Goal: Navigation & Orientation: Find specific page/section

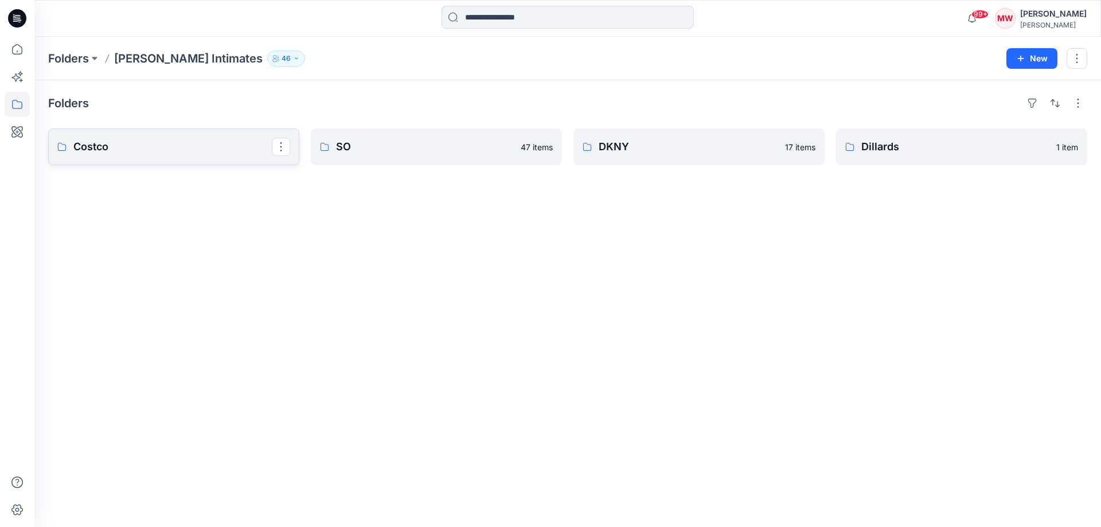
click at [204, 143] on p "Costco" at bounding box center [172, 147] width 198 height 16
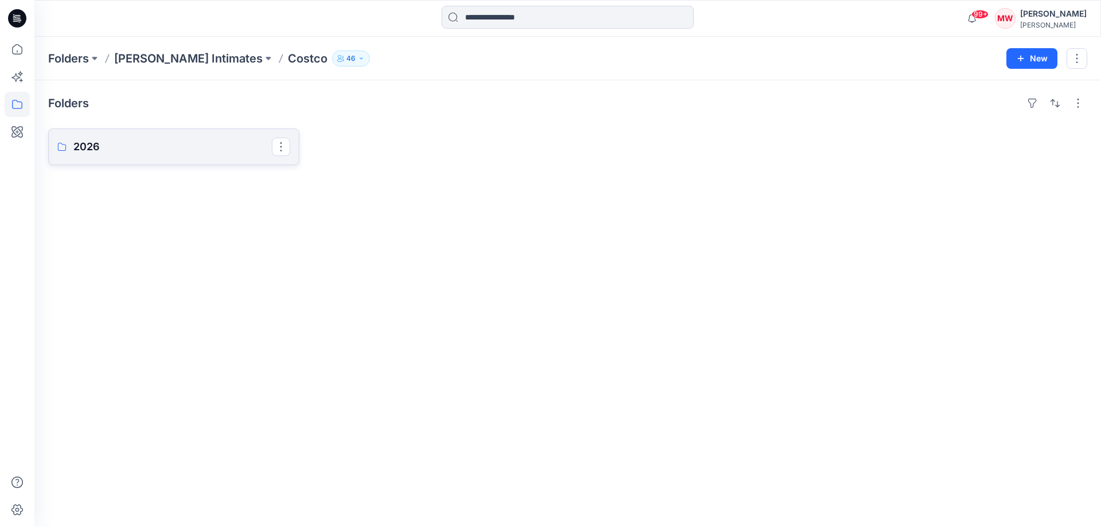
click at [99, 150] on p "2026" at bounding box center [172, 147] width 198 height 16
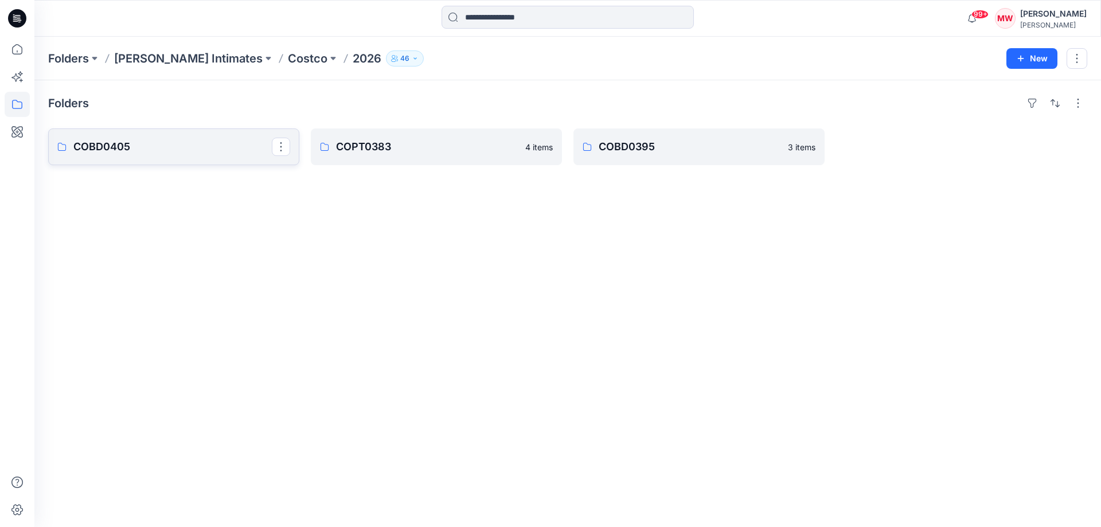
click at [190, 153] on p "COBD0405" at bounding box center [172, 147] width 198 height 16
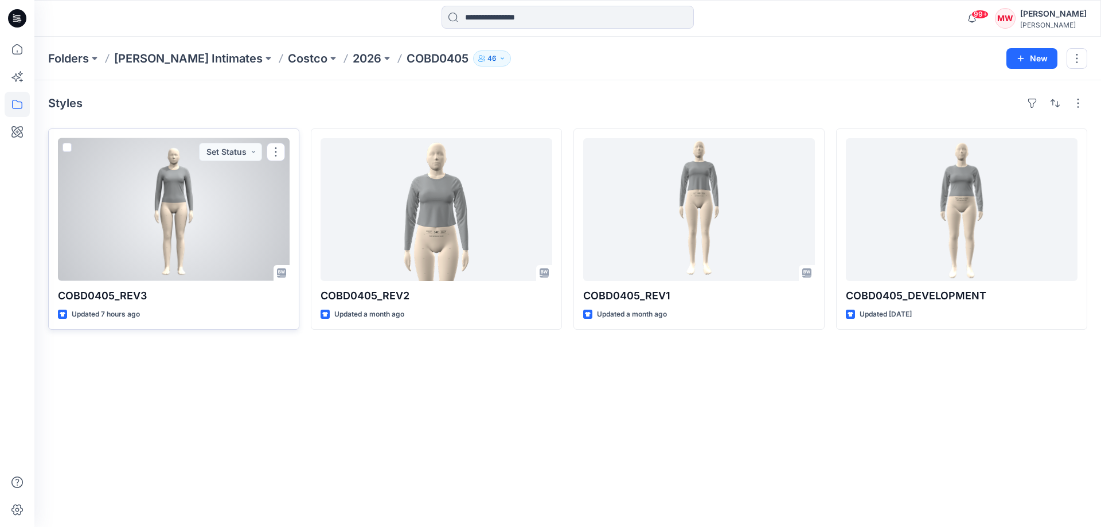
click at [178, 233] on div at bounding box center [174, 209] width 232 height 143
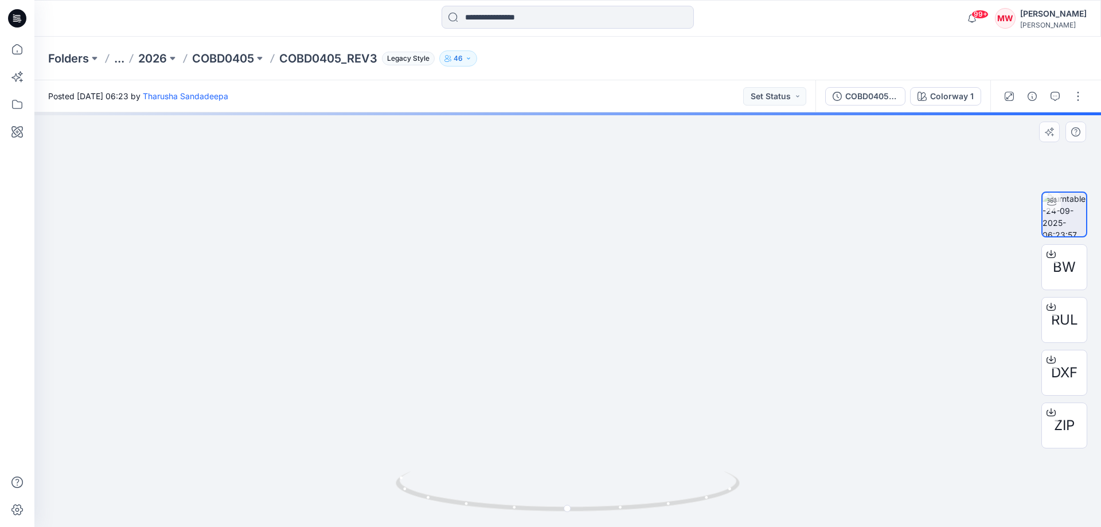
drag, startPoint x: 591, startPoint y: 266, endPoint x: 596, endPoint y: 372, distance: 106.8
click at [596, 372] on img at bounding box center [568, 296] width 702 height 461
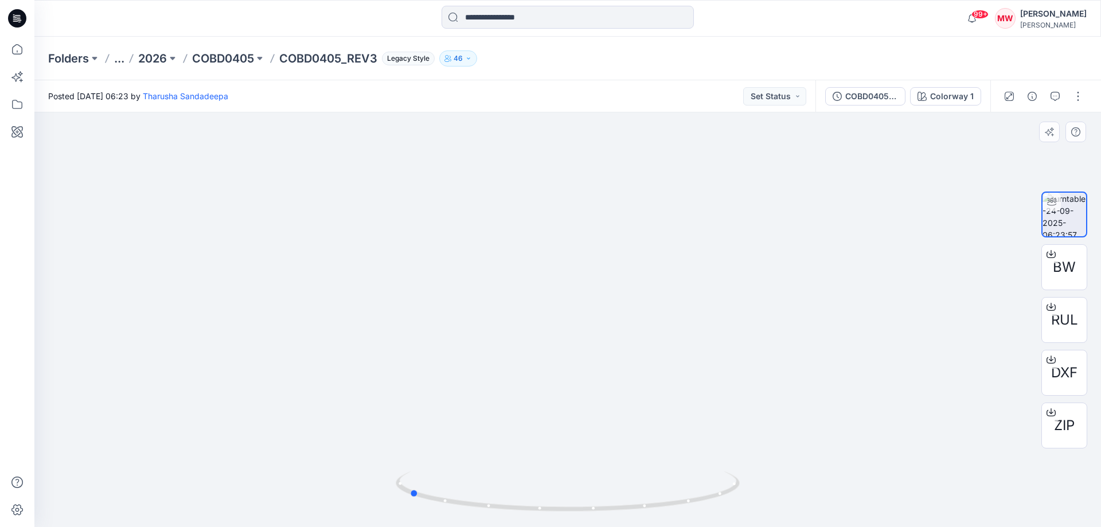
drag, startPoint x: 571, startPoint y: 510, endPoint x: 756, endPoint y: 496, distance: 185.9
click at [756, 496] on div at bounding box center [567, 319] width 1067 height 415
drag, startPoint x: 574, startPoint y: 509, endPoint x: 445, endPoint y: 503, distance: 128.6
click at [445, 503] on icon at bounding box center [569, 493] width 347 height 43
